Goal: Task Accomplishment & Management: Complete application form

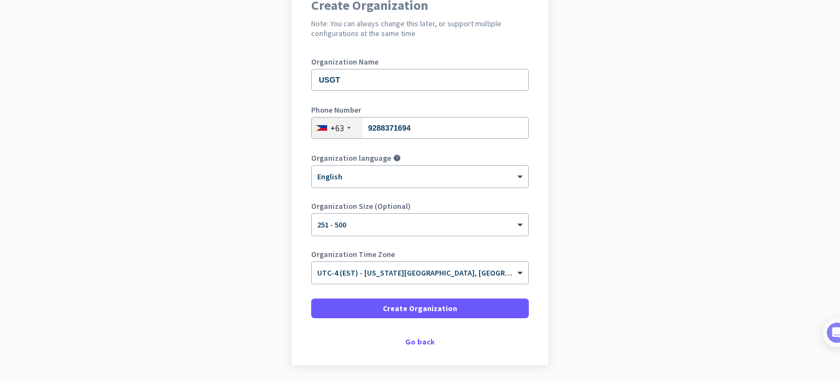
scroll to position [149, 0]
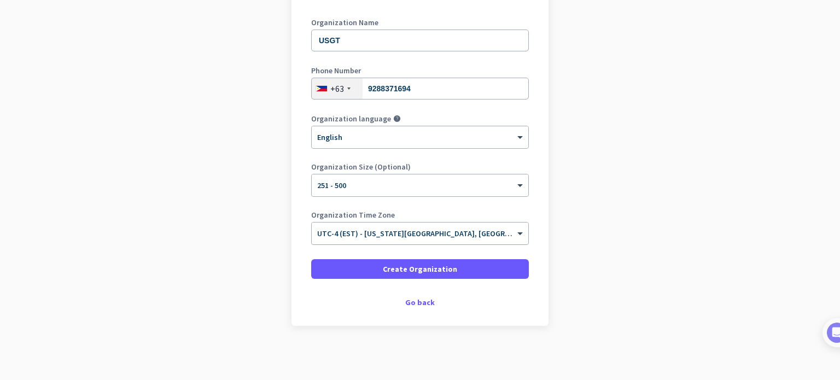
click at [459, 233] on div at bounding box center [420, 229] width 216 height 9
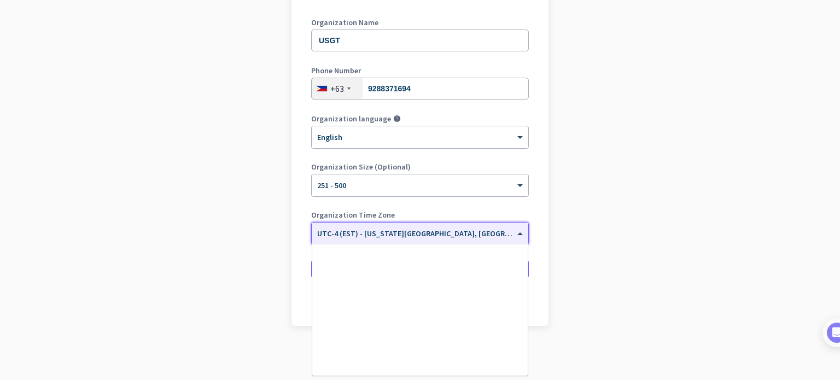
scroll to position [1281, 0]
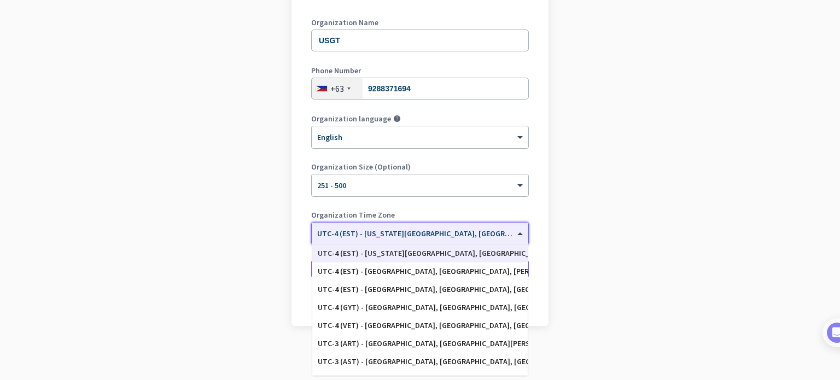
click at [438, 230] on input "text" at bounding box center [409, 230] width 184 height 8
click at [185, 221] on app-onboarding-organization "Create Organization Note: You can always change this later, or support multiple…" at bounding box center [420, 160] width 840 height 441
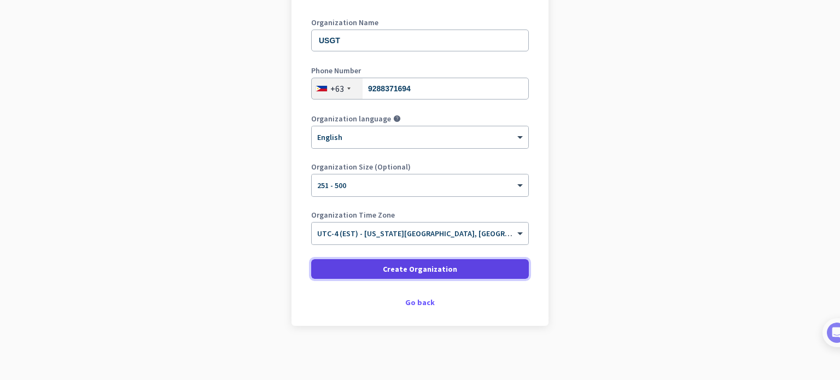
click at [366, 267] on span at bounding box center [420, 269] width 218 height 26
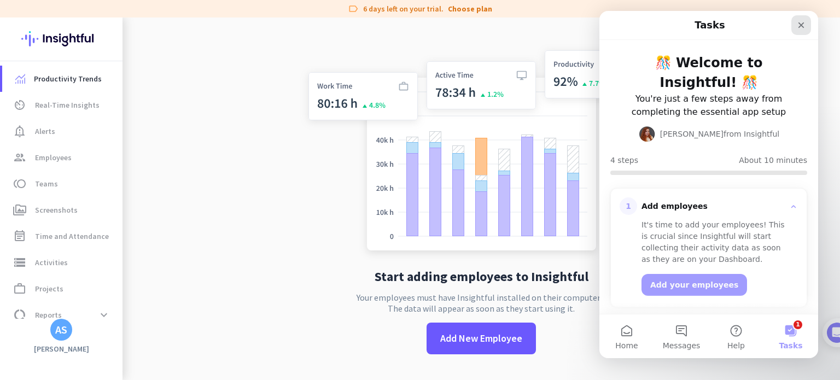
click at [802, 27] on icon "Close" at bounding box center [801, 25] width 6 height 6
